Goal: Find specific page/section: Find specific page/section

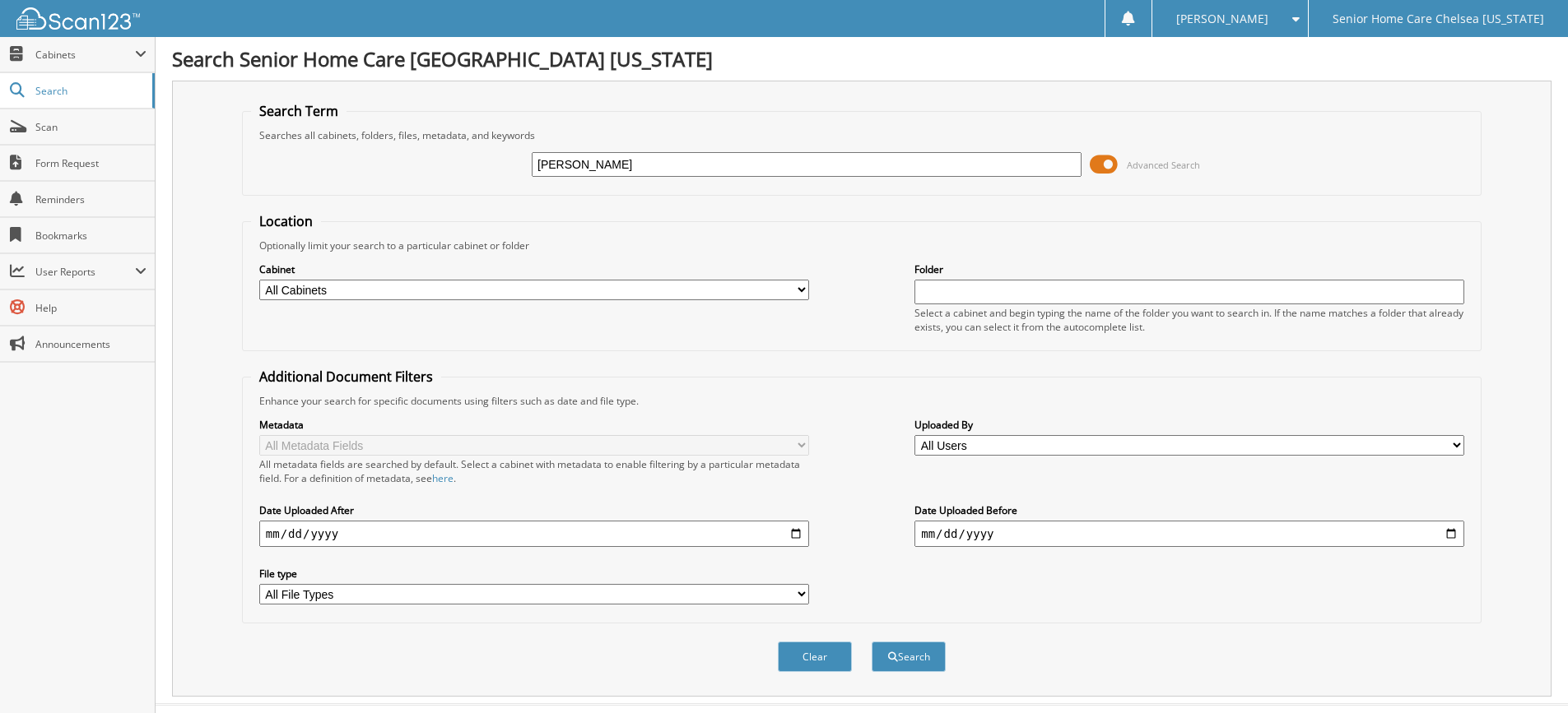
type input "[PERSON_NAME]"
click at [872, 642] on button "Search" at bounding box center [908, 657] width 74 height 30
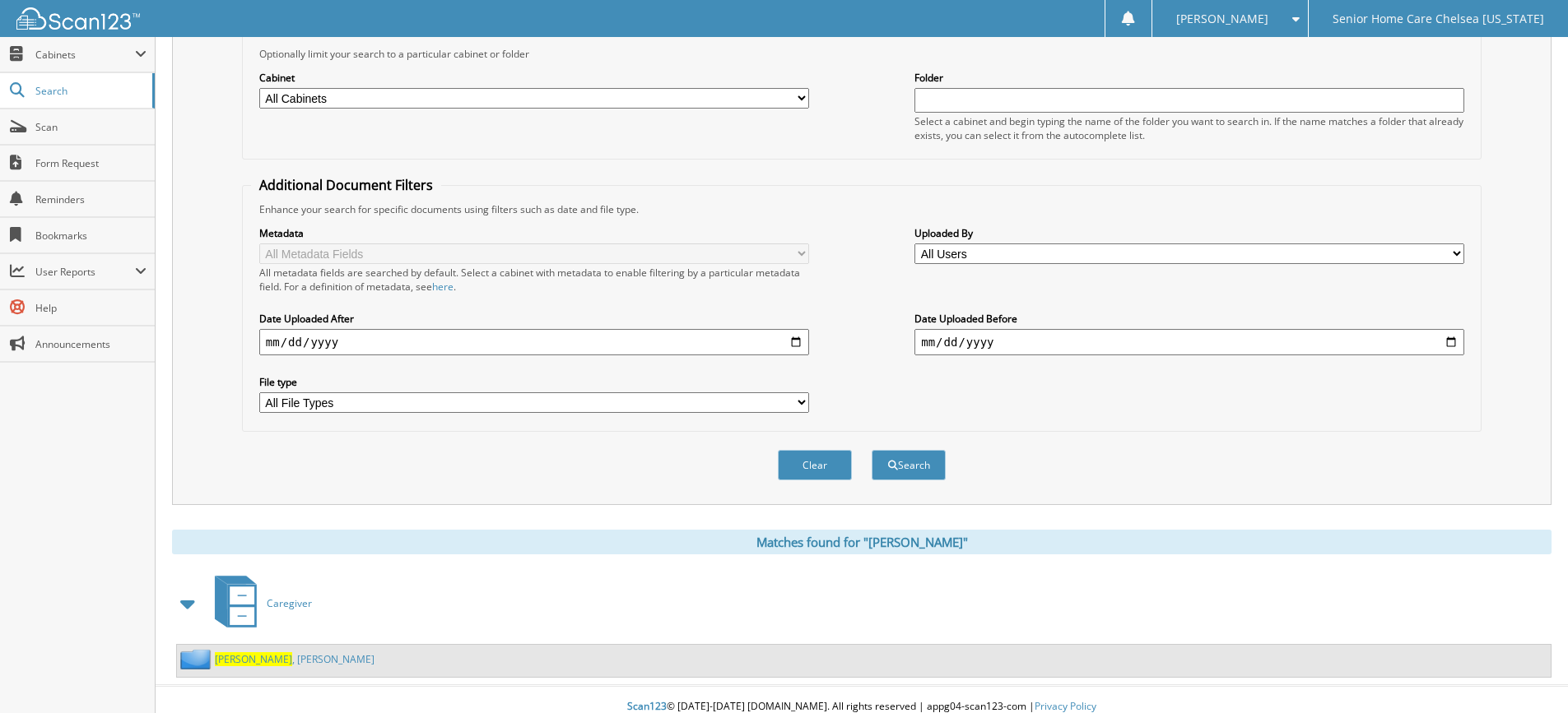
scroll to position [206, 0]
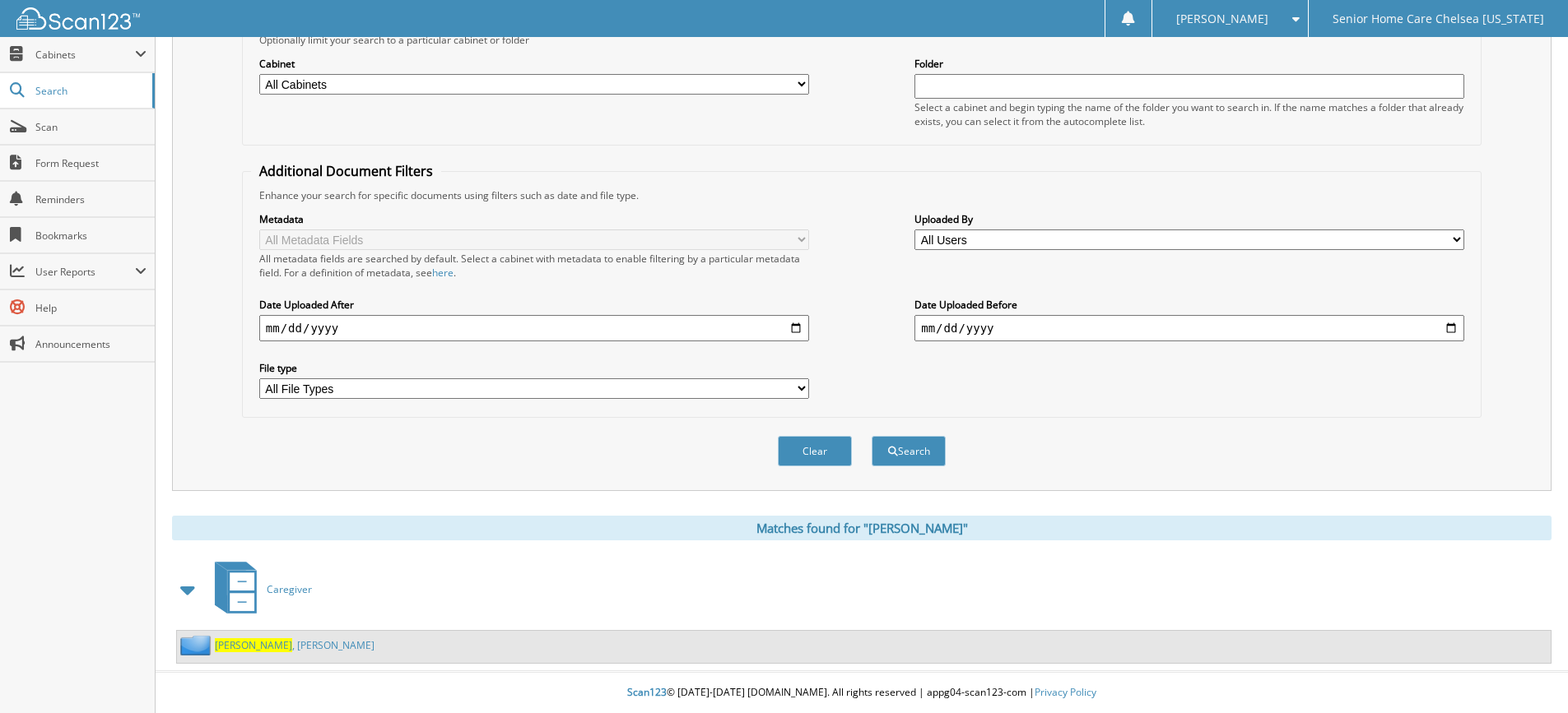
click at [245, 645] on link "[PERSON_NAME]" at bounding box center [294, 646] width 160 height 14
